Goal: Information Seeking & Learning: Learn about a topic

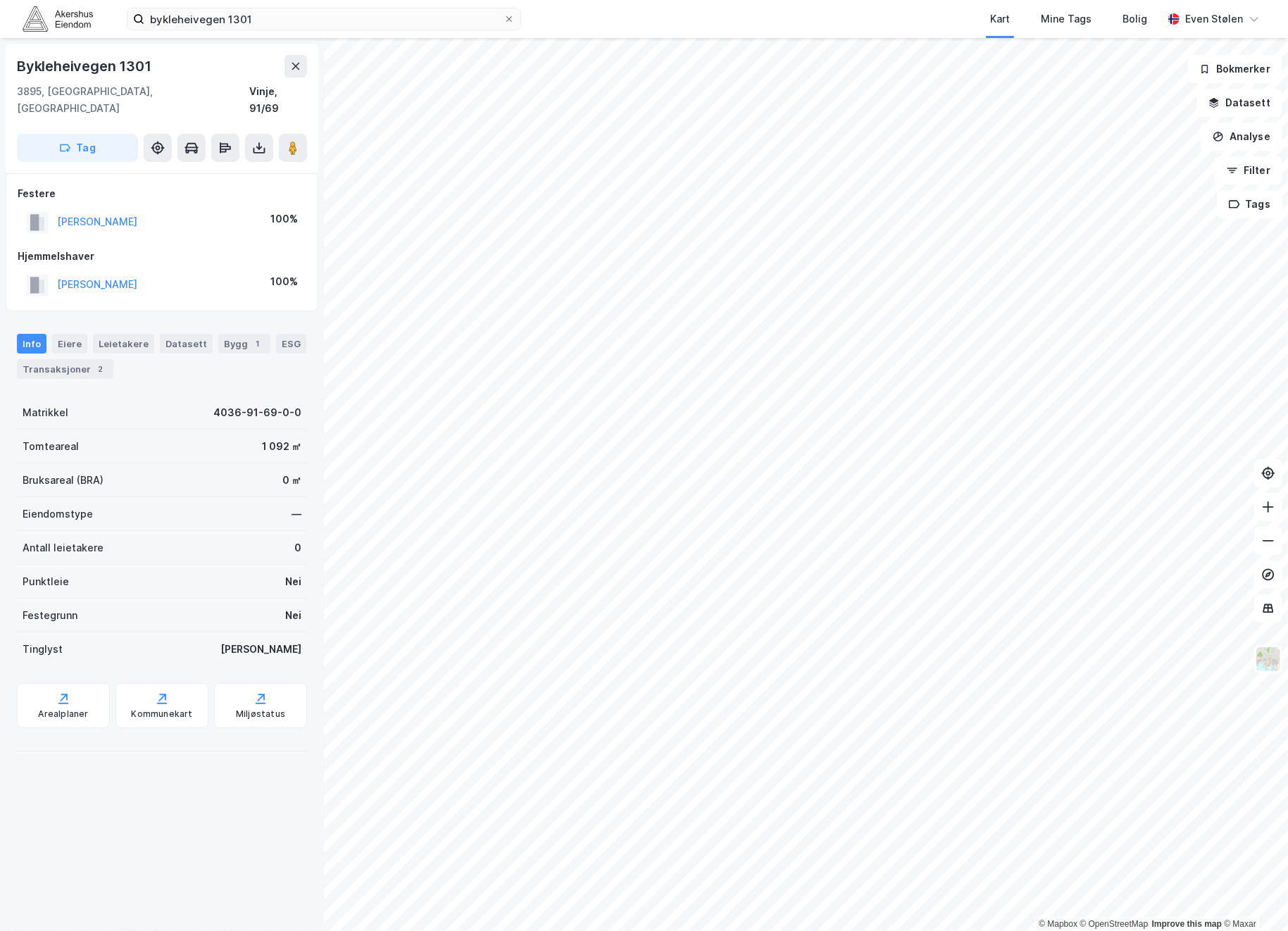
click at [42, 21] on img at bounding box center [57, 19] width 71 height 25
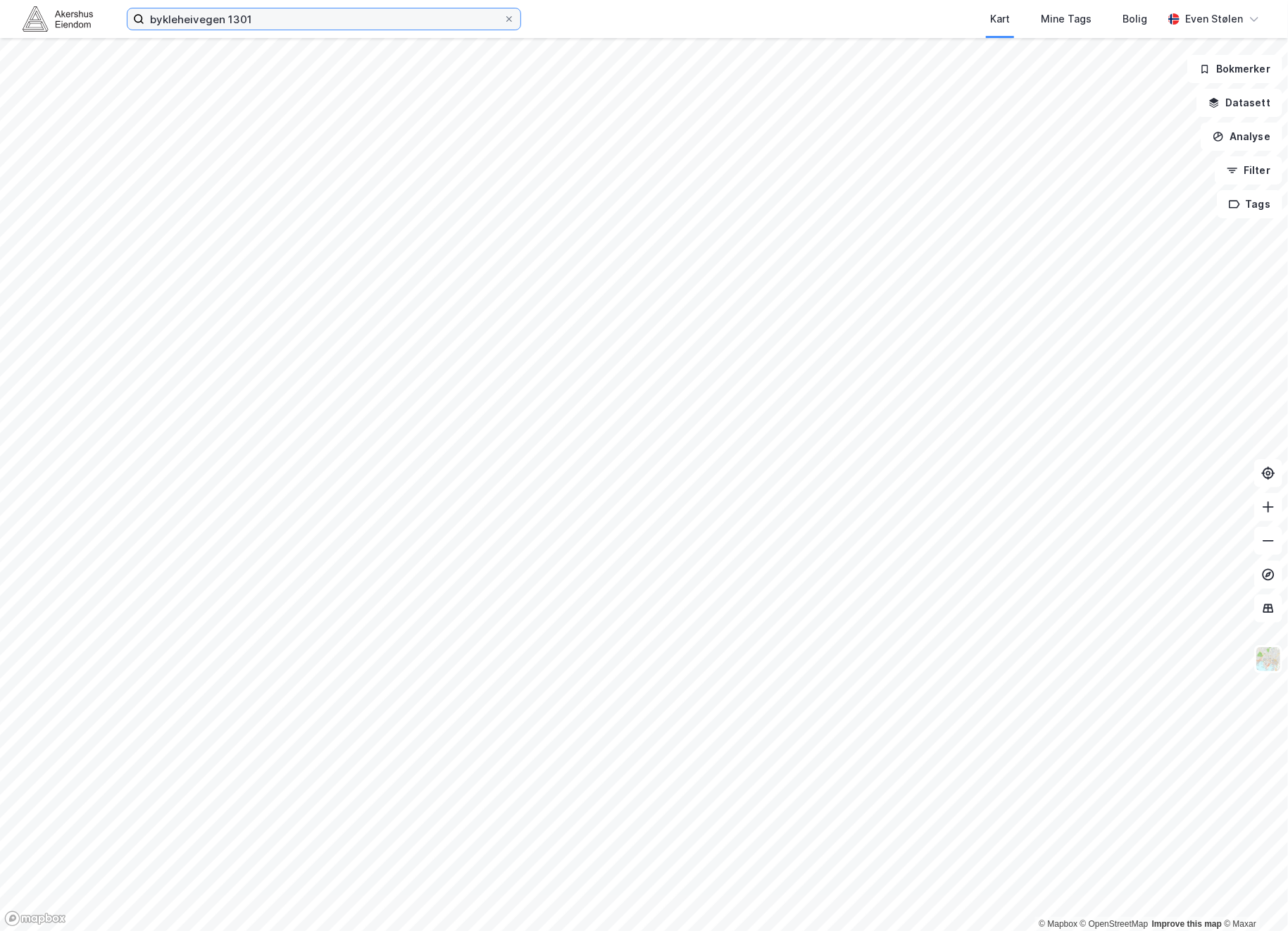
click at [274, 17] on input "bykleheivegen 1301" at bounding box center [323, 18] width 359 height 21
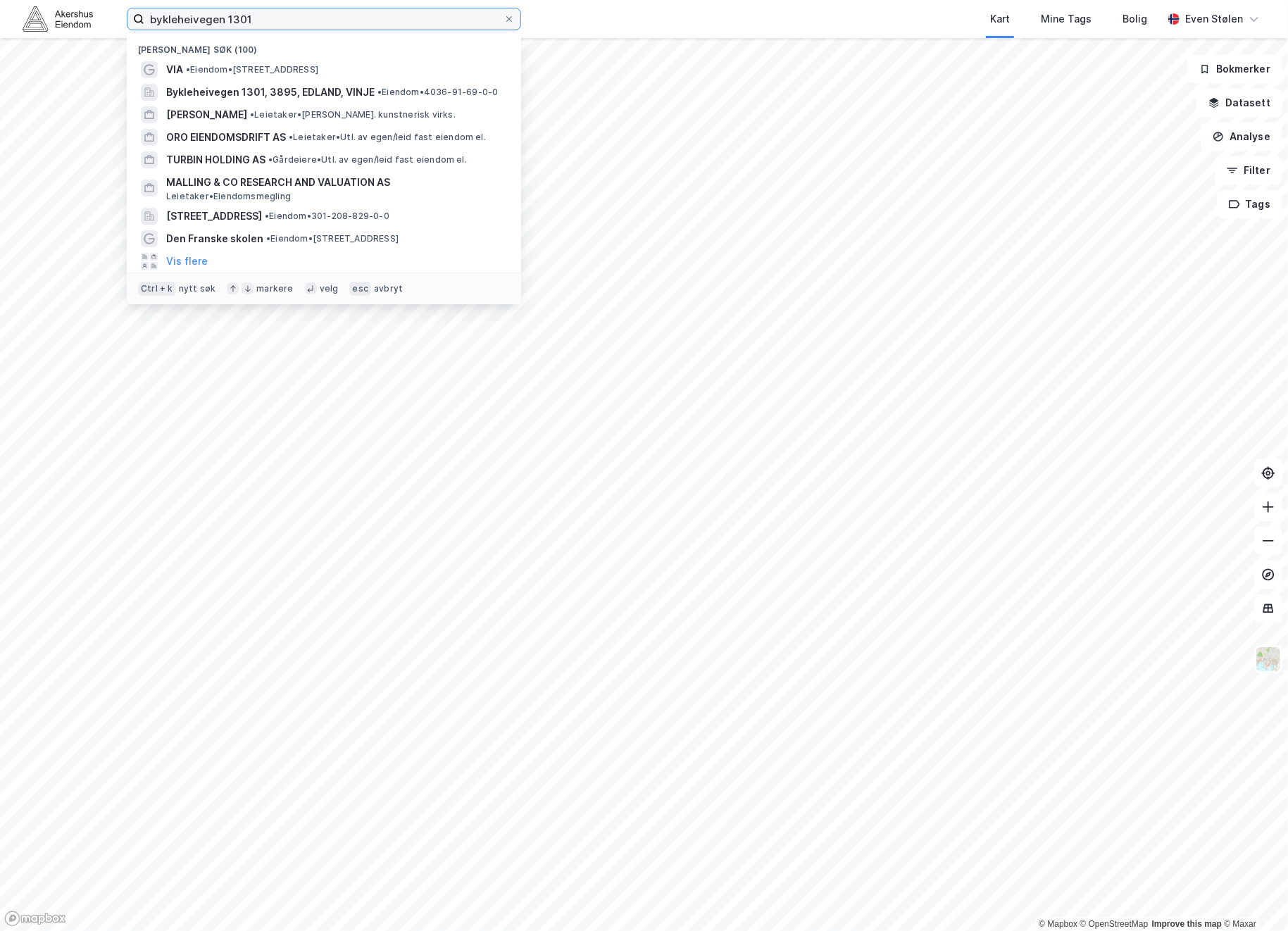
click at [274, 17] on input "bykleheivegen 1301" at bounding box center [323, 18] width 359 height 21
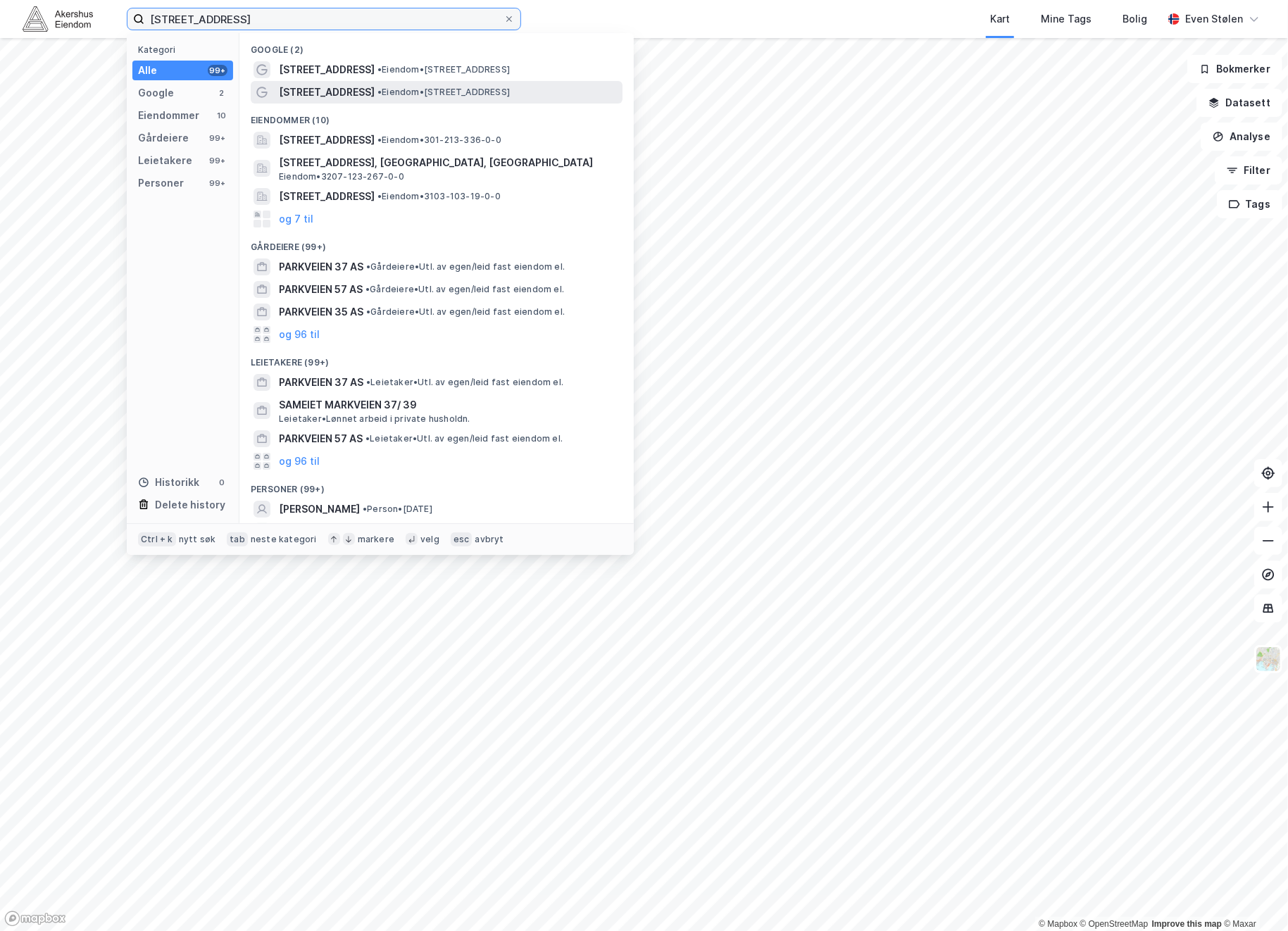
type input "[STREET_ADDRESS]"
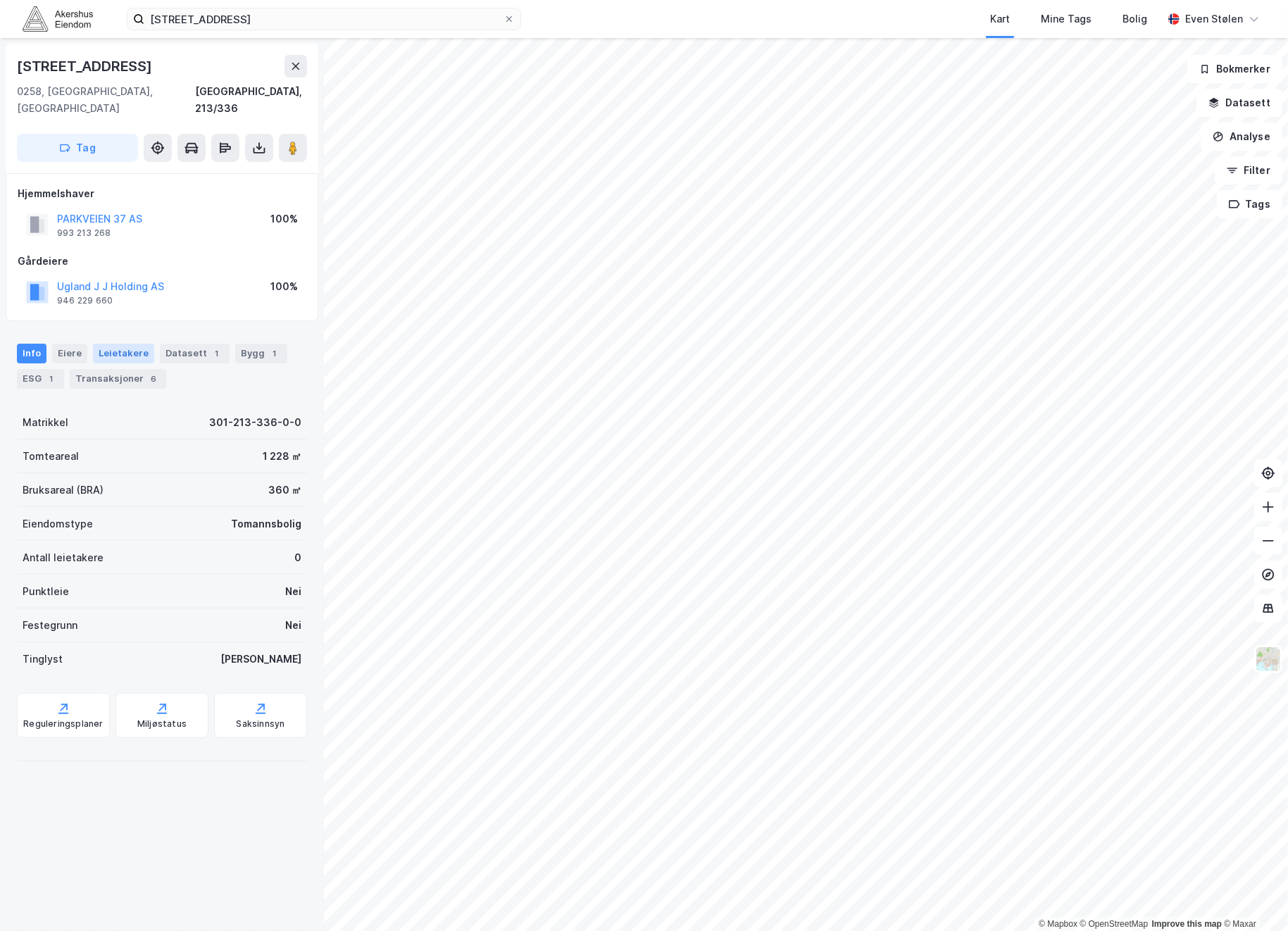
click at [122, 343] on div "Leietakere" at bounding box center [124, 353] width 62 height 20
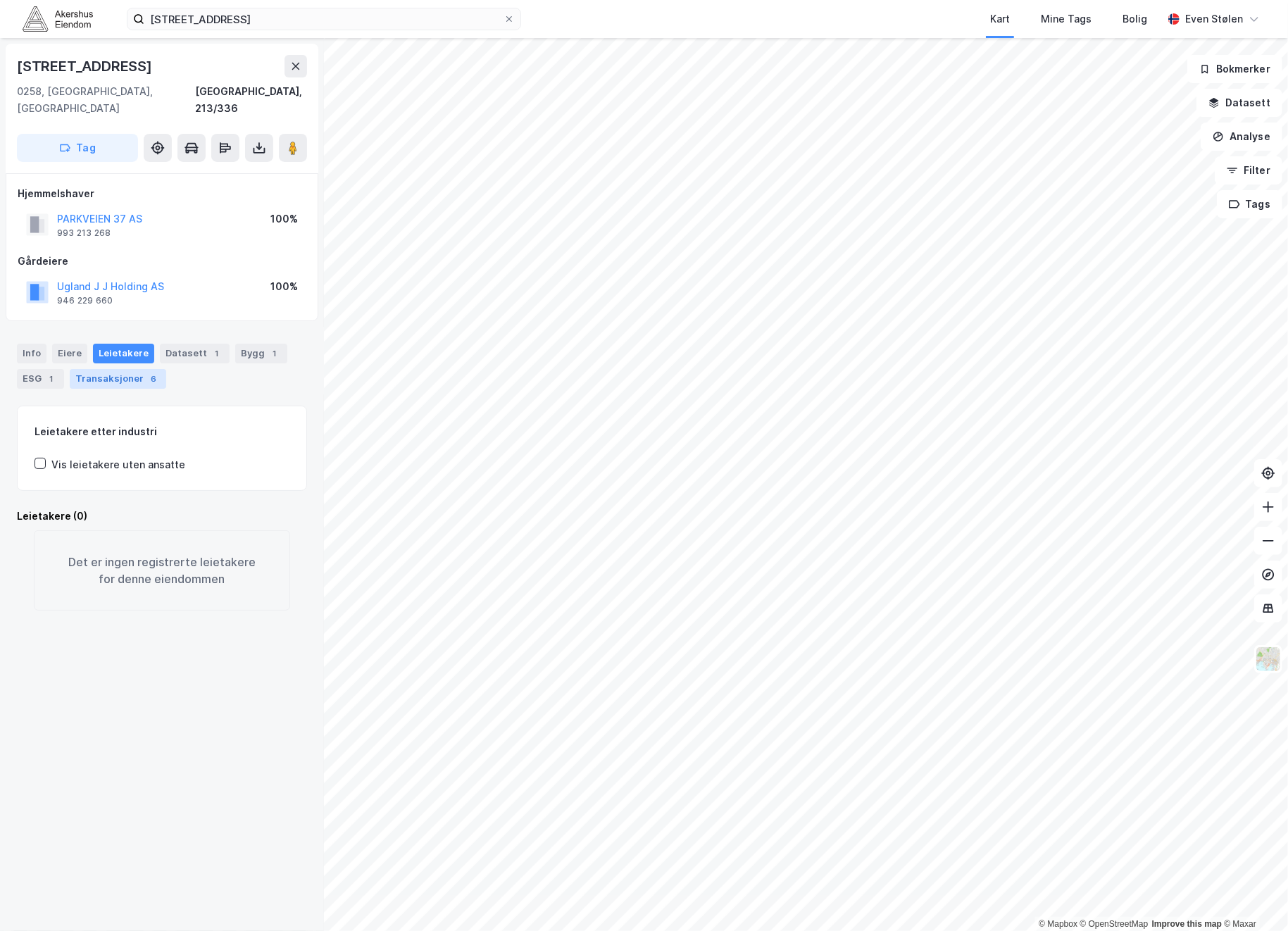
click at [121, 369] on div "Transaksjoner 6" at bounding box center [118, 379] width 97 height 20
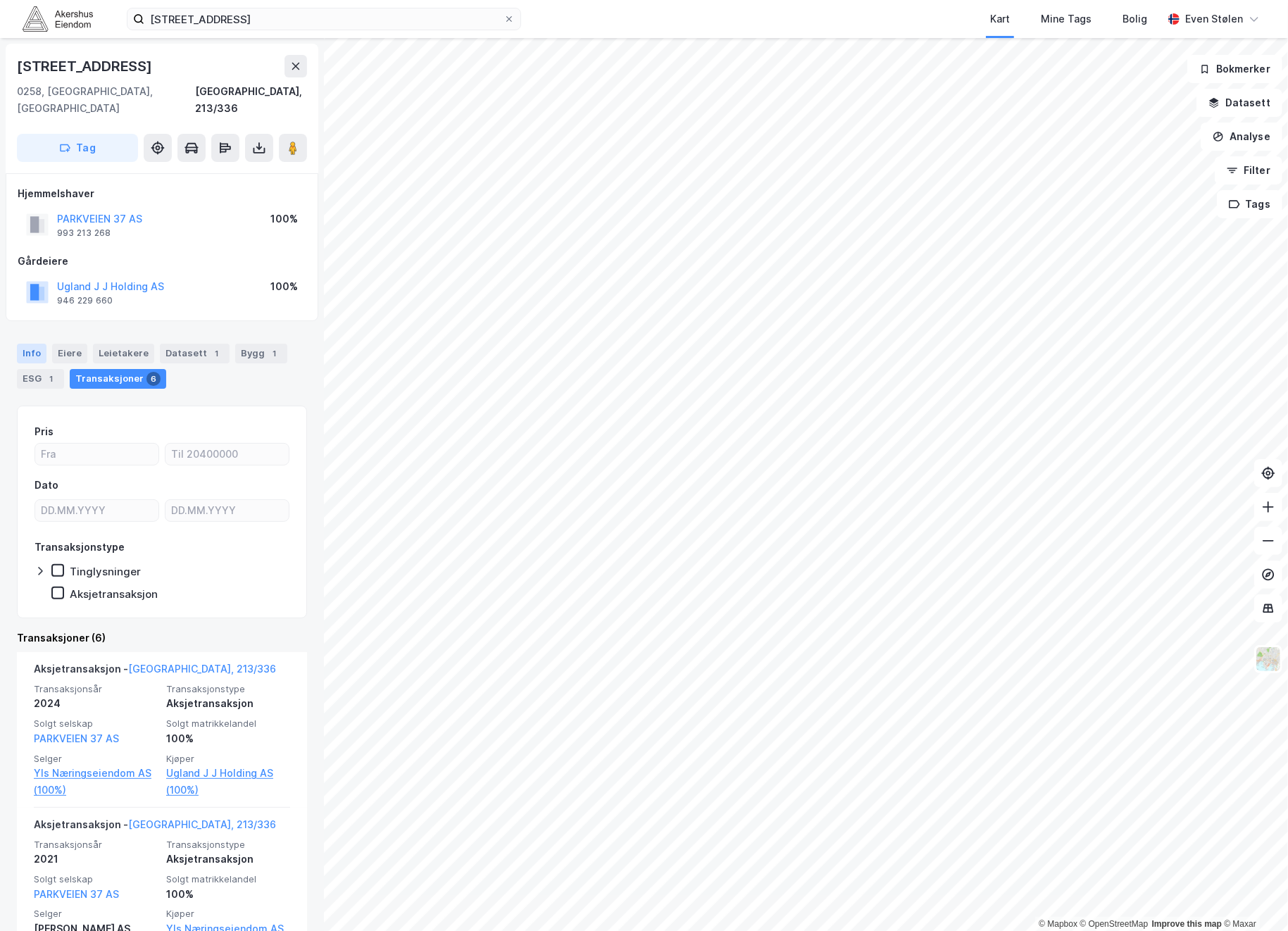
click at [28, 343] on div "Info" at bounding box center [31, 353] width 29 height 20
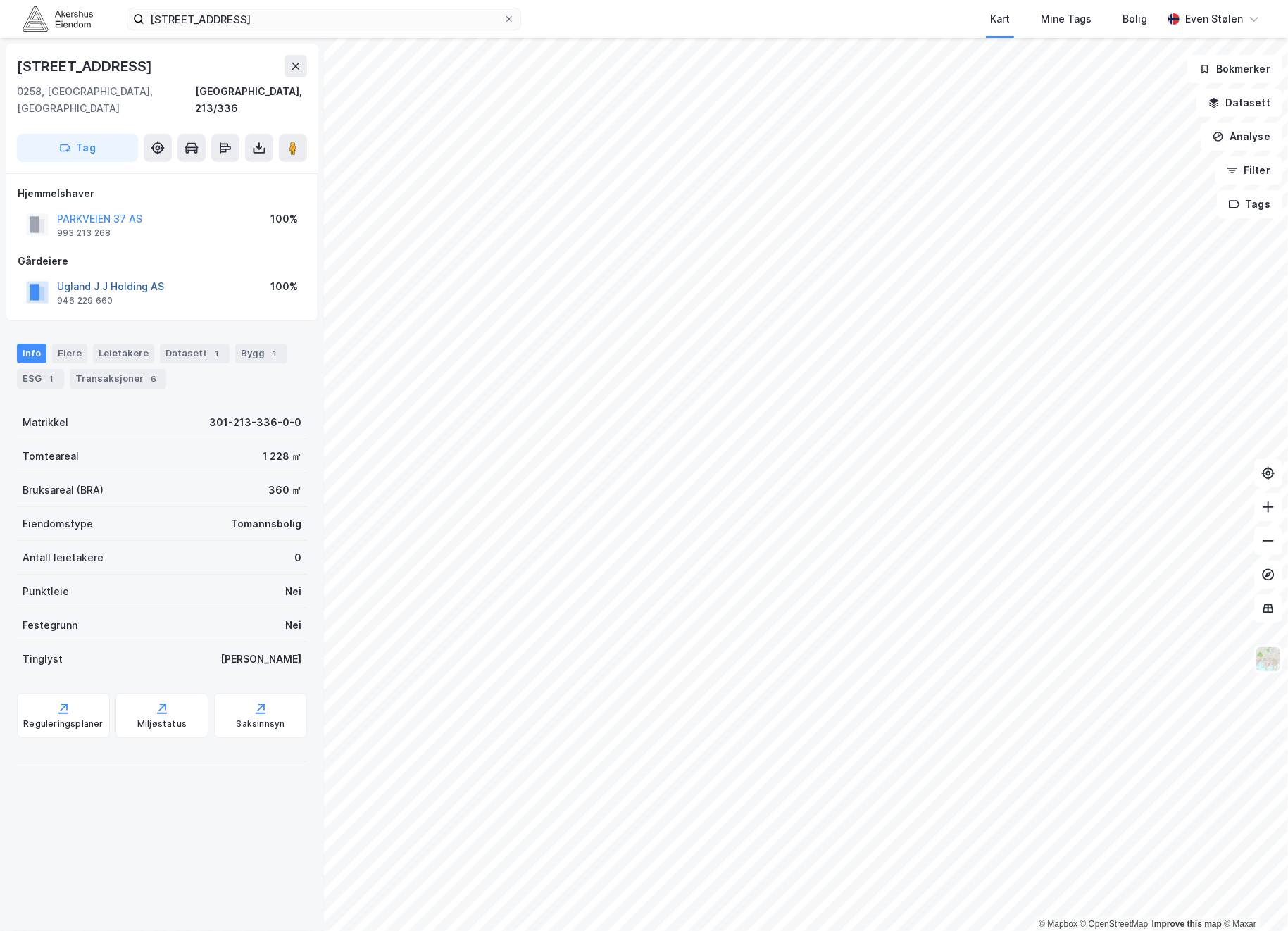
click at [0, 0] on button "Ugland J J Holding AS" at bounding box center [0, 0] width 0 height 0
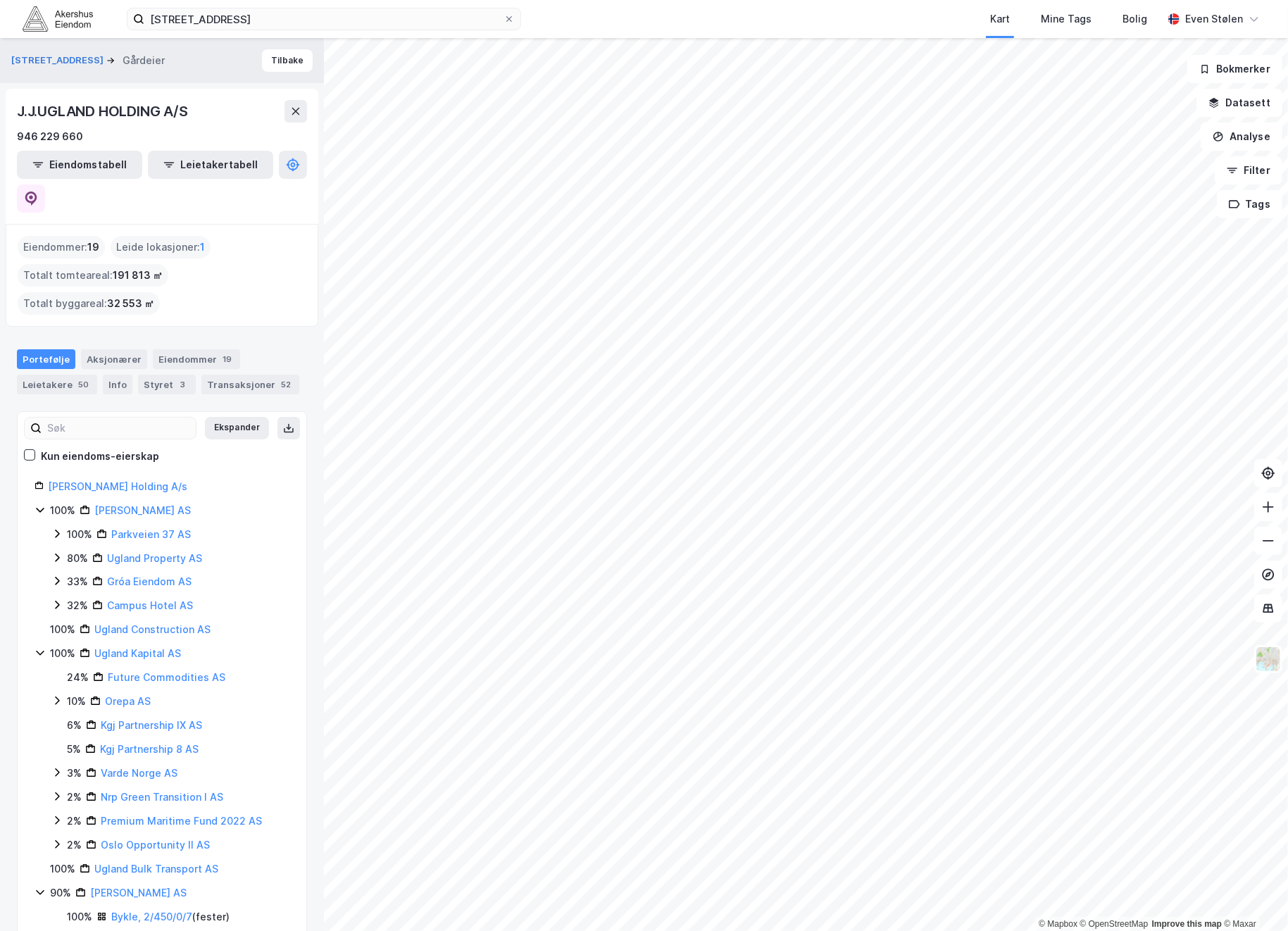
click at [248, 53] on div "Parkveien 37 Gårdeier Tilbake" at bounding box center [162, 61] width 324 height 45
click at [262, 58] on button "Tilbake" at bounding box center [287, 60] width 51 height 23
